Goal: Navigation & Orientation: Find specific page/section

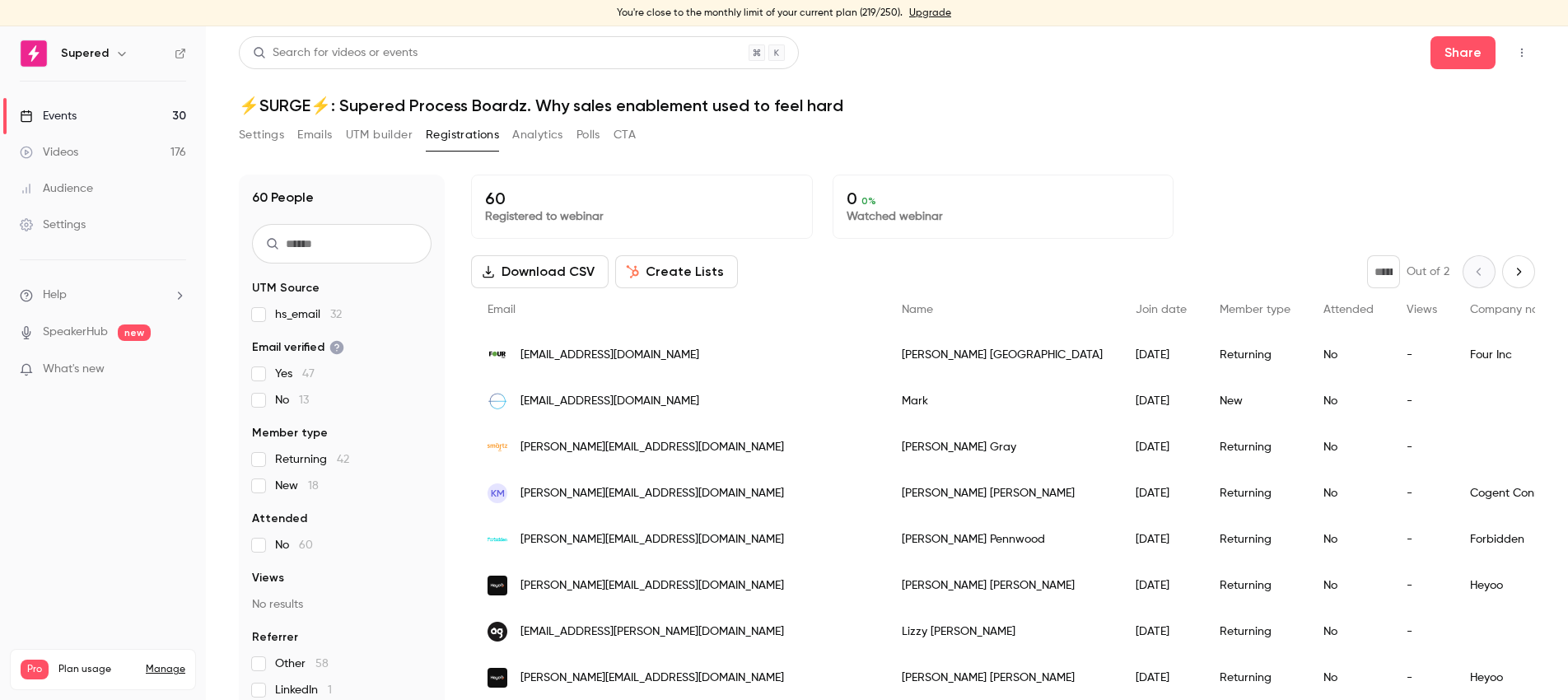
click at [67, 117] on div "Events" at bounding box center [48, 116] width 57 height 17
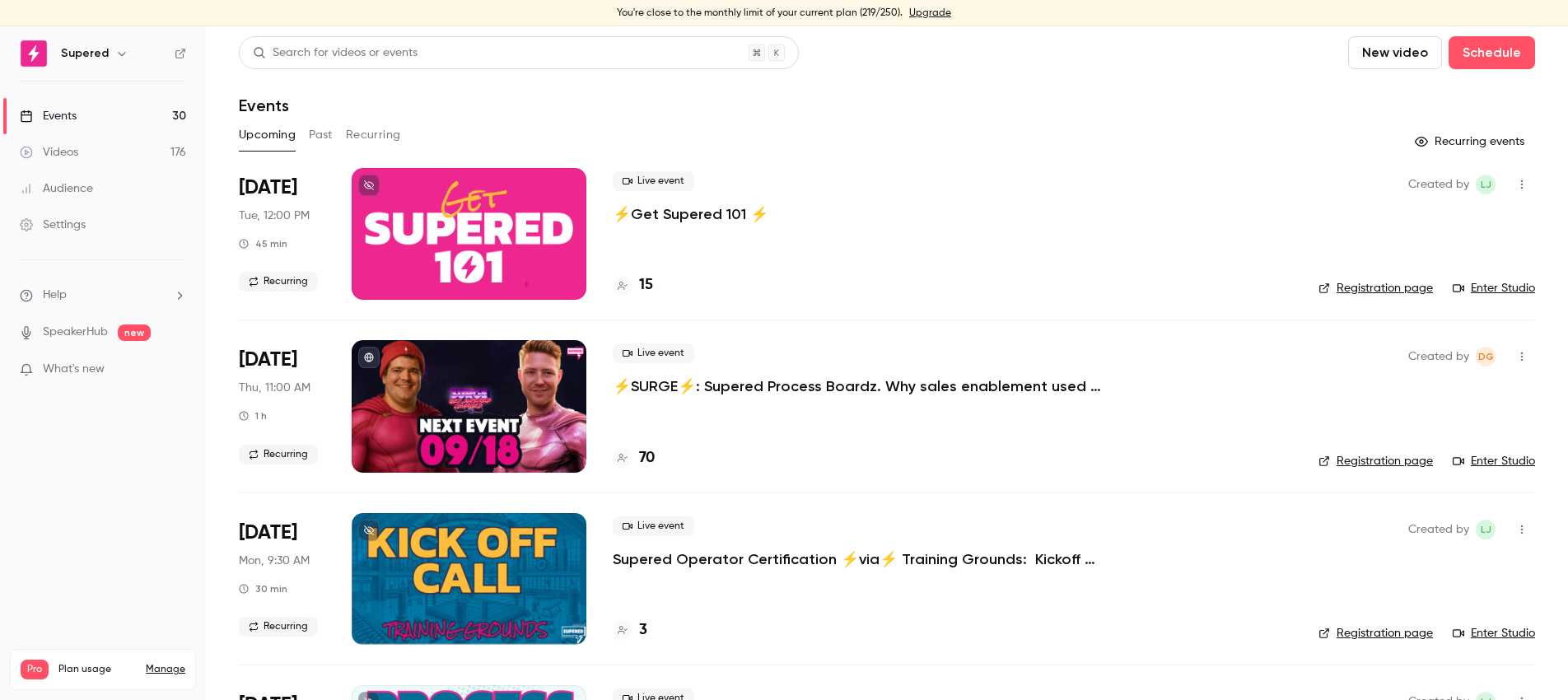
click at [1502, 290] on link "Enter Studio" at bounding box center [1494, 288] width 82 height 17
drag, startPoint x: 315, startPoint y: 129, endPoint x: 349, endPoint y: 151, distance: 40.5
click at [315, 129] on button "Past" at bounding box center [320, 135] width 24 height 26
